Goal: Navigation & Orientation: Find specific page/section

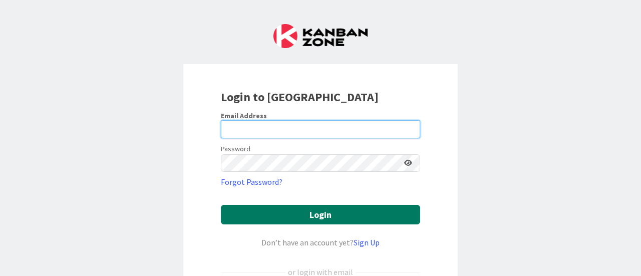
type input "[PERSON_NAME][EMAIL_ADDRESS][PERSON_NAME][DOMAIN_NAME]"
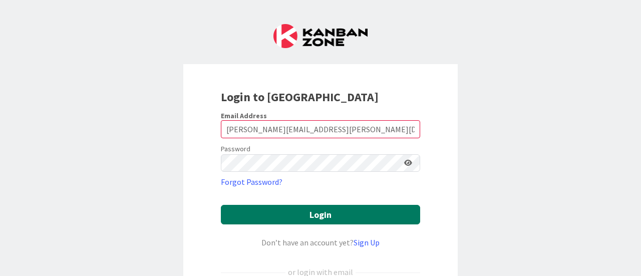
click at [318, 213] on button "Login" at bounding box center [320, 215] width 199 height 20
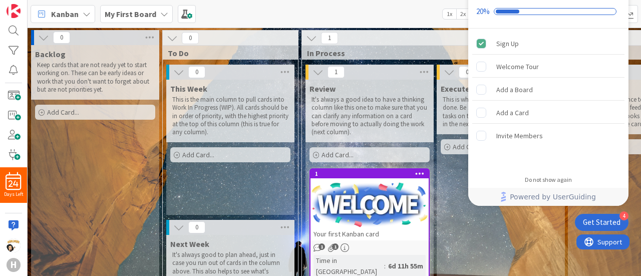
click at [467, 234] on div "Execute This is where you actually get the work done. Be sure to complete all t…" at bounding box center [501, 225] width 128 height 291
click at [156, 15] on div "My First Board" at bounding box center [136, 14] width 73 height 18
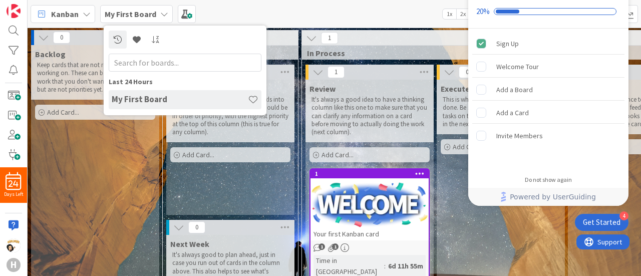
click at [157, 21] on div "My First Board" at bounding box center [136, 14] width 73 height 18
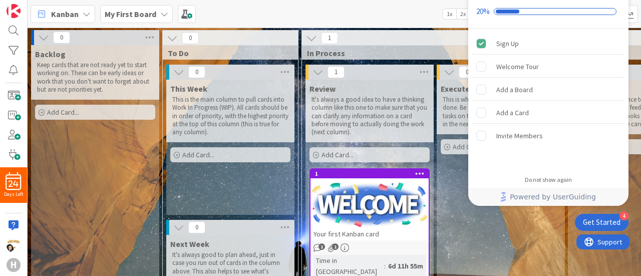
click at [155, 16] on div "My First Board" at bounding box center [136, 14] width 73 height 18
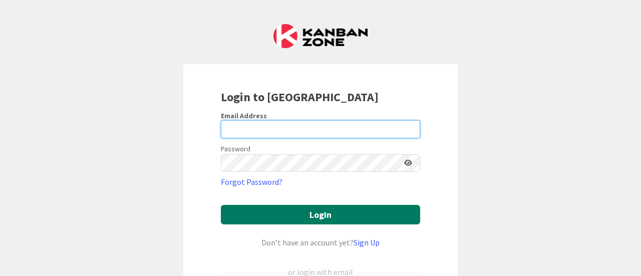
type input "amy.thomas@knoxschools.org"
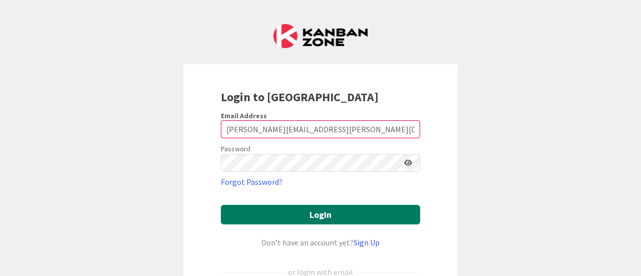
click at [298, 212] on button "Login" at bounding box center [320, 215] width 199 height 20
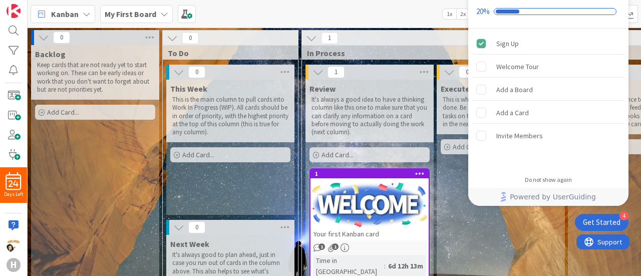
click at [163, 12] on icon at bounding box center [164, 14] width 8 height 8
click at [149, 18] on b "My First Board" at bounding box center [131, 14] width 52 height 10
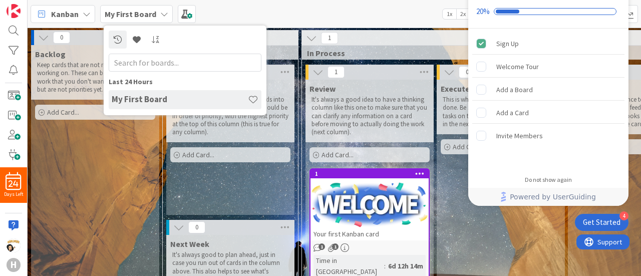
click at [256, 16] on div "Kanban My First Board Last 24 Hours My First Board 1x 2x 3x" at bounding box center [335, 14] width 614 height 28
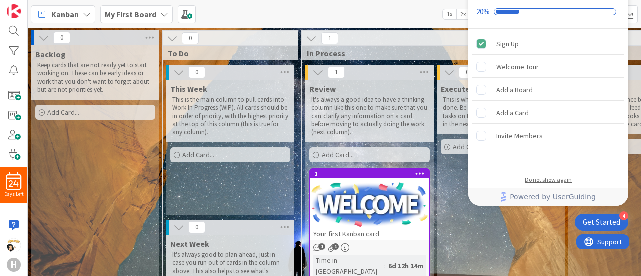
click at [546, 177] on div "Do not show again" at bounding box center [548, 180] width 47 height 8
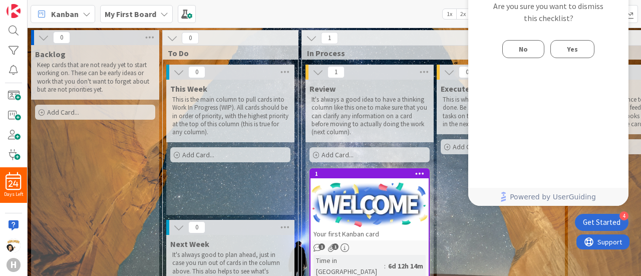
click at [575, 50] on span "Yes" at bounding box center [572, 49] width 11 height 12
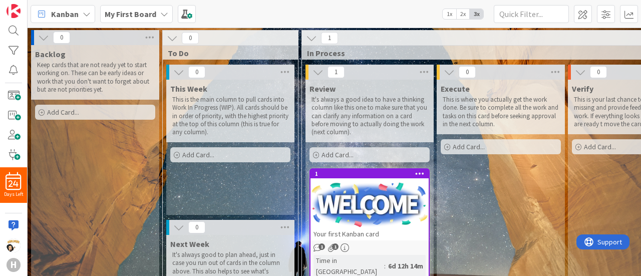
click at [161, 12] on icon at bounding box center [164, 14] width 8 height 8
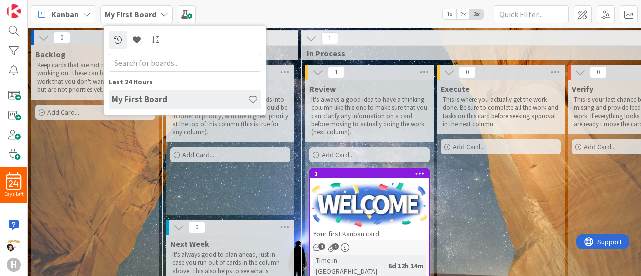
click at [544, 198] on div "Execute This is where you actually get the work done. Be sure to complete all t…" at bounding box center [501, 225] width 128 height 291
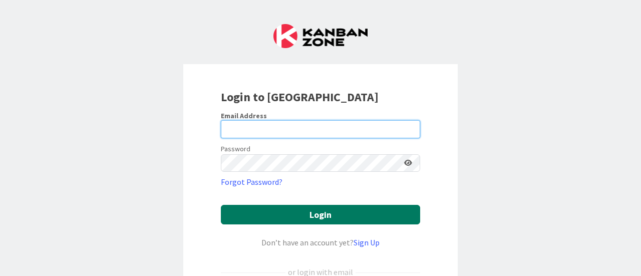
type input "[PERSON_NAME][EMAIL_ADDRESS][PERSON_NAME][DOMAIN_NAME]"
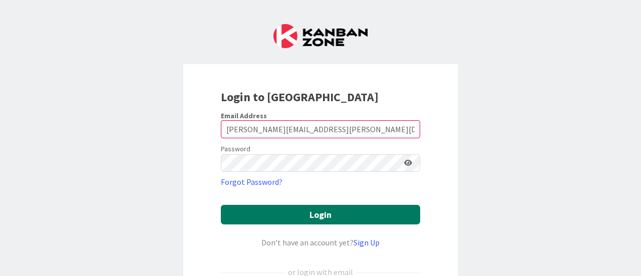
click at [316, 214] on button "Login" at bounding box center [320, 215] width 199 height 20
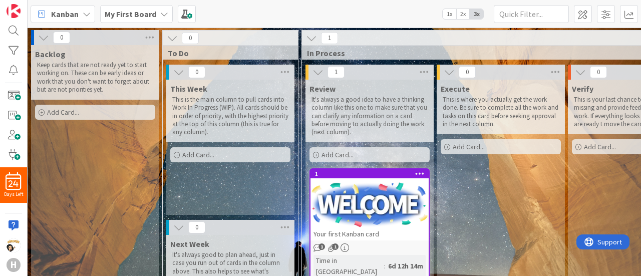
click at [86, 14] on icon at bounding box center [87, 14] width 8 height 8
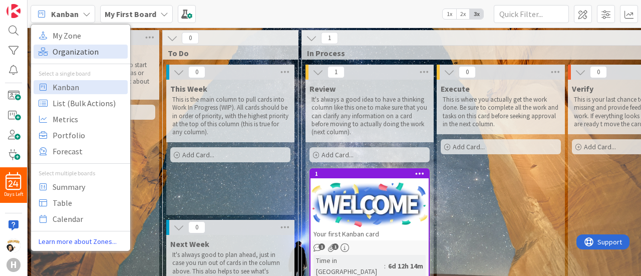
click at [72, 52] on span "Organization" at bounding box center [89, 51] width 72 height 15
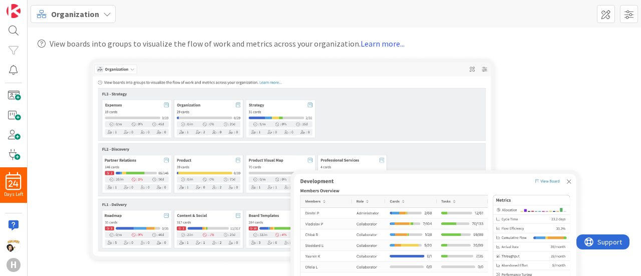
click at [103, 17] on icon at bounding box center [107, 14] width 8 height 8
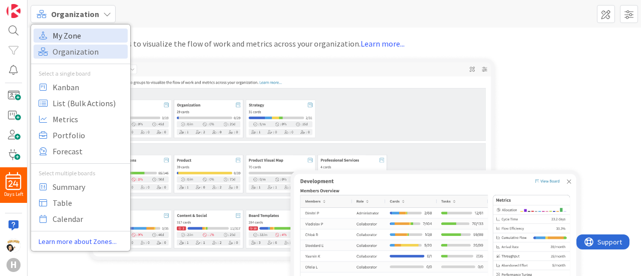
click at [80, 31] on span "My Zone" at bounding box center [89, 35] width 72 height 15
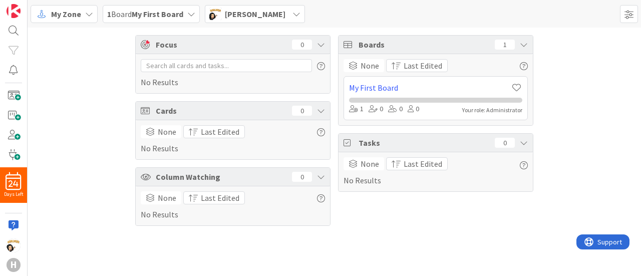
click at [149, 11] on b "My First Board" at bounding box center [158, 14] width 52 height 10
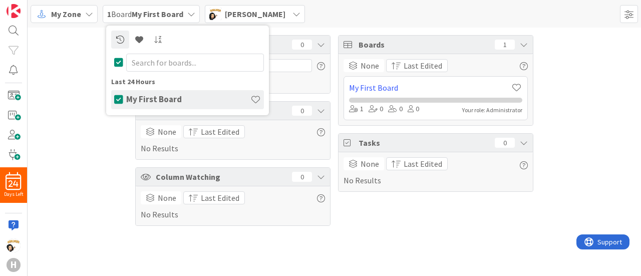
click at [64, 77] on div "Focus 0 No Results Cards 0 None Last Edited No Results Column Watching 0 None L…" at bounding box center [335, 131] width 614 height 206
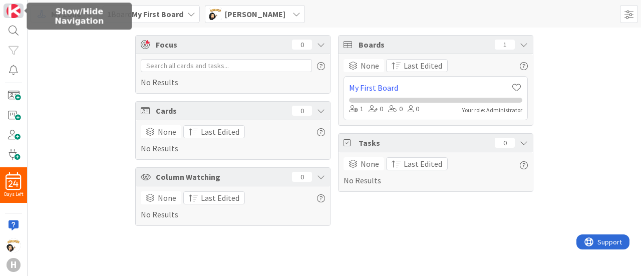
click at [13, 9] on img at bounding box center [14, 11] width 14 height 14
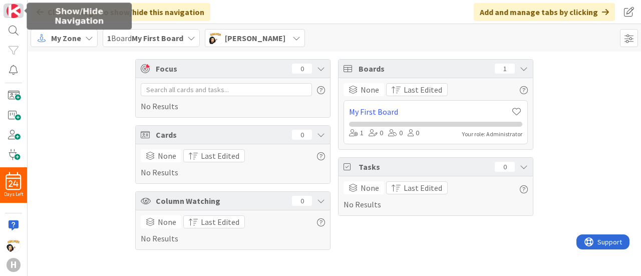
click at [13, 9] on img at bounding box center [14, 11] width 14 height 14
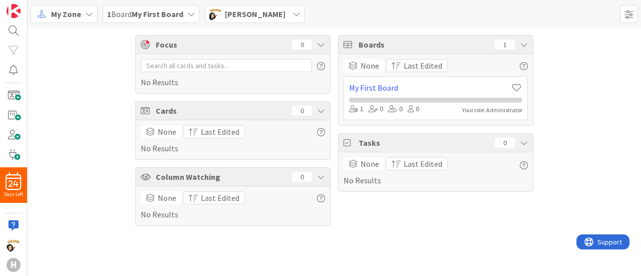
click at [117, 12] on span "1 Board My First Board" at bounding box center [145, 14] width 76 height 12
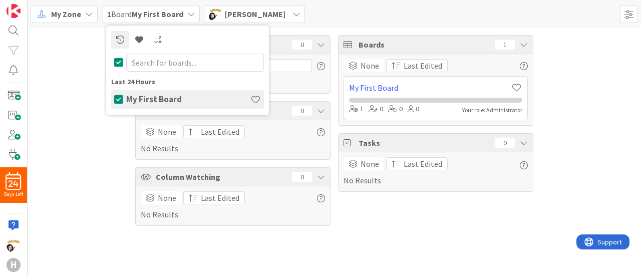
click at [83, 74] on div "Focus 0 No Results Cards 0 None Last Edited No Results Column Watching 0 None L…" at bounding box center [335, 131] width 614 height 206
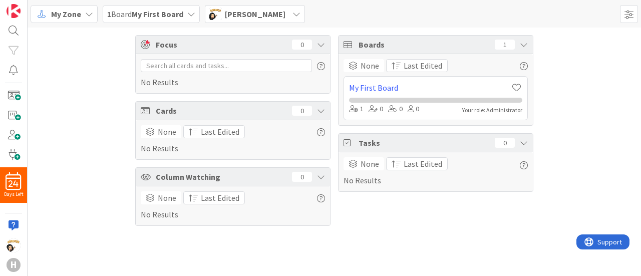
click at [85, 13] on icon at bounding box center [89, 14] width 8 height 8
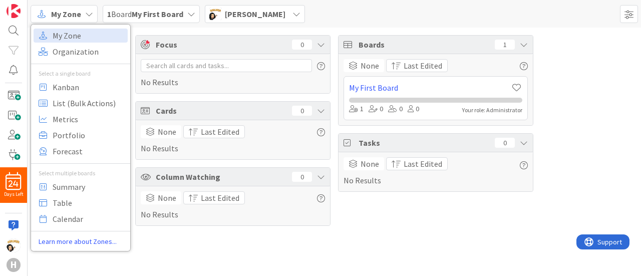
click at [339, 241] on div "Focus 0 No Results Cards 0 None Last Edited No Results Column Watching 0 None L…" at bounding box center [335, 152] width 614 height 248
